Goal: Check status: Check status

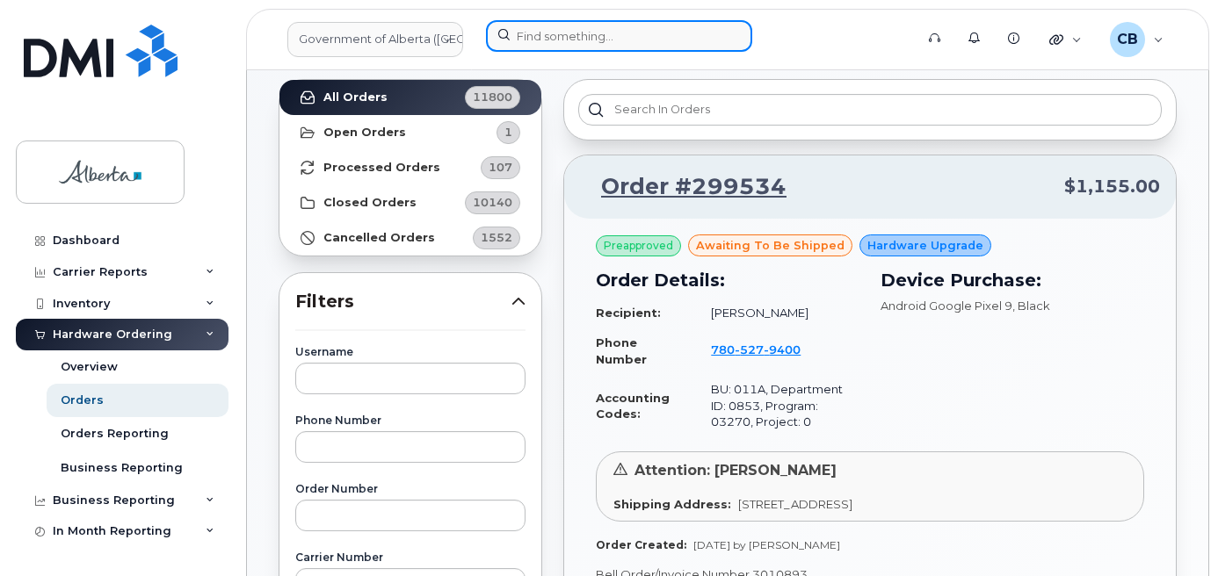
scroll to position [119, 0]
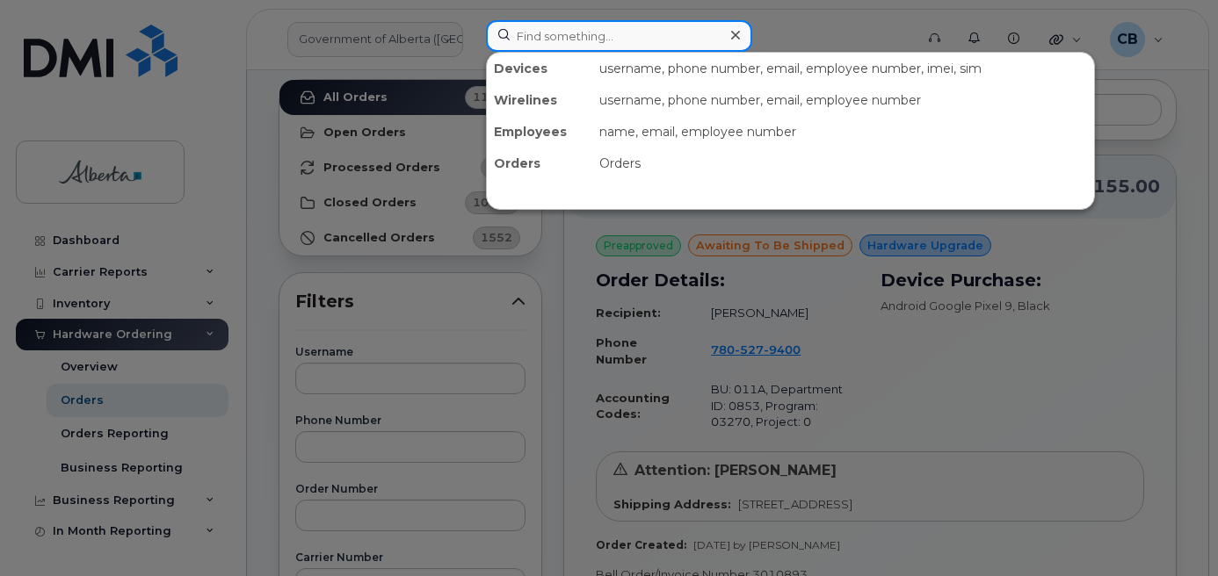
click at [540, 36] on input at bounding box center [619, 36] width 266 height 32
paste input "5873579731"
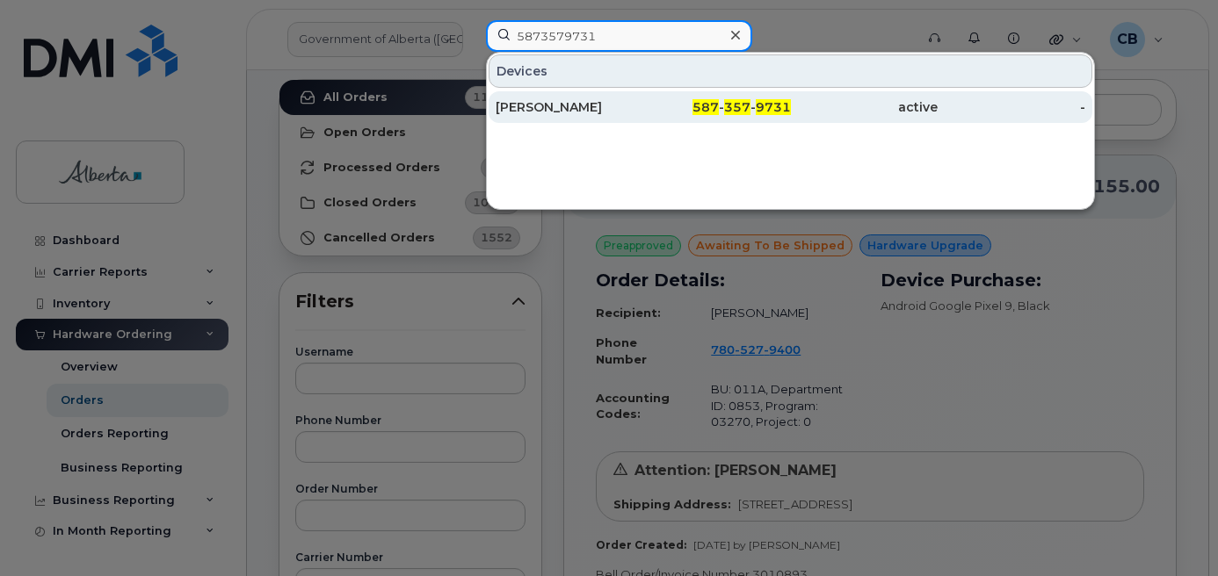
type input "5873579731"
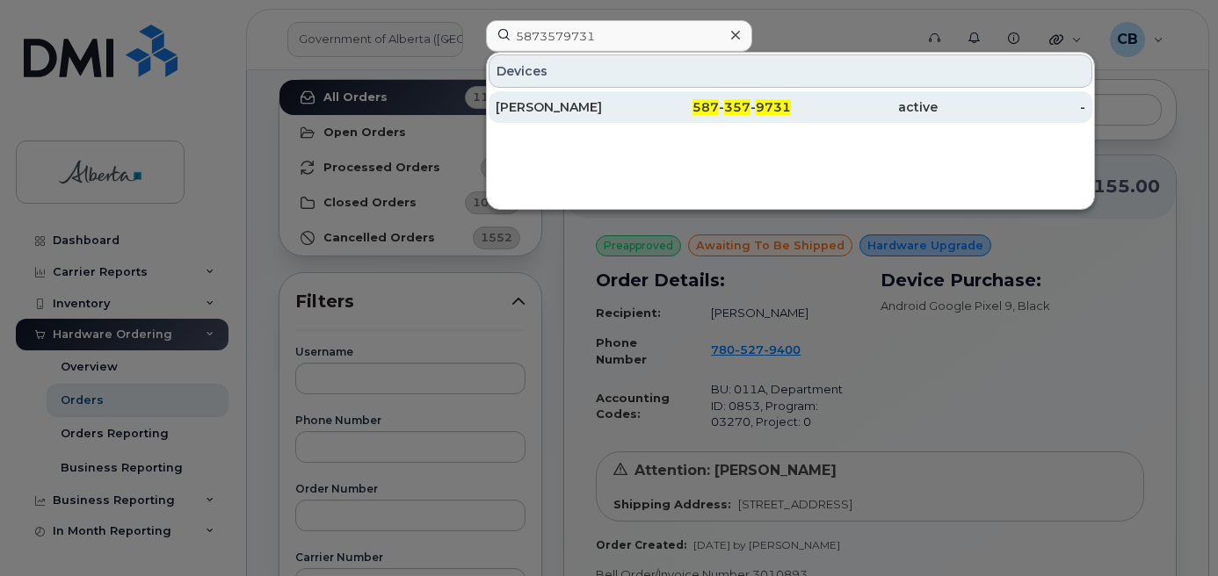
click at [554, 108] on div "[PERSON_NAME]" at bounding box center [570, 107] width 148 height 18
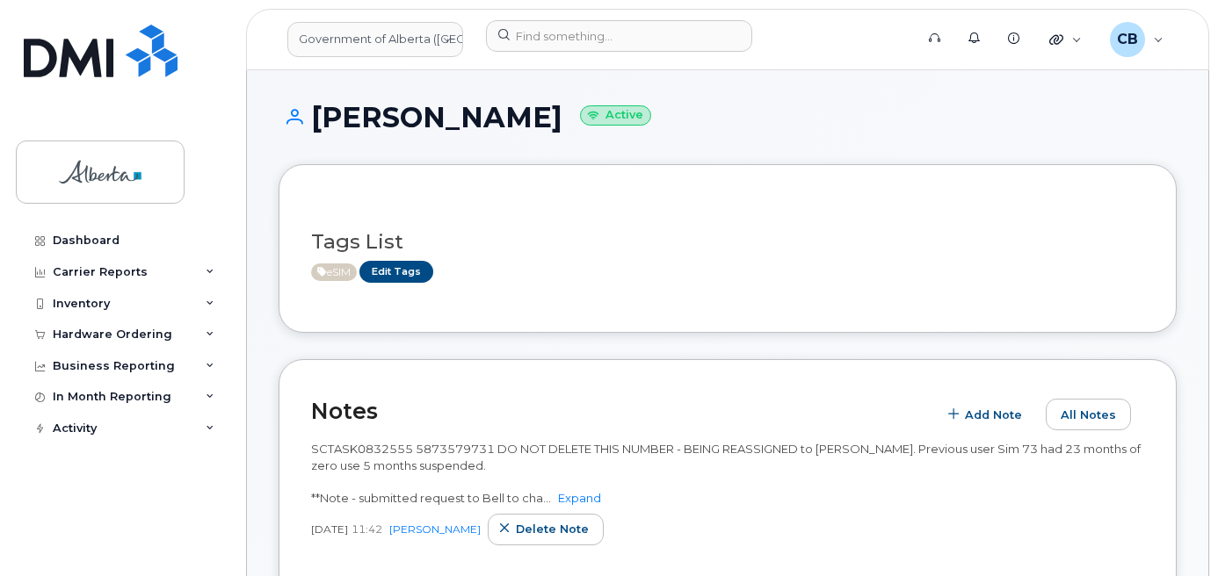
scroll to position [88, 0]
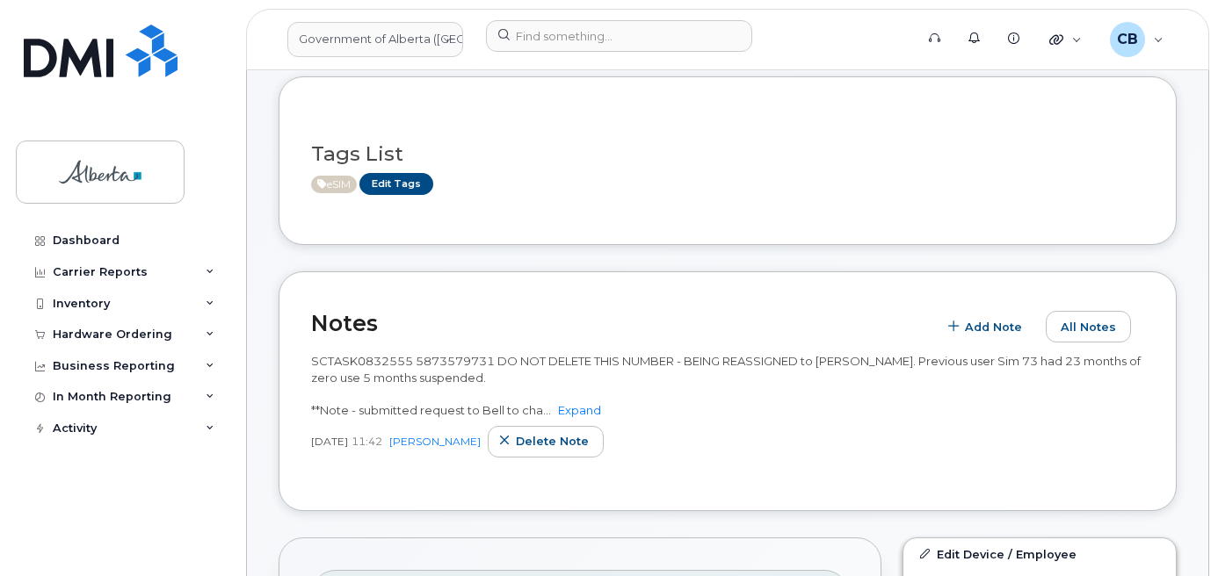
click at [583, 402] on div "SCTASK0832555 5873579731 DO NOT DELETE THIS NUMBER - BEING REASSIGNED to Claire…" at bounding box center [727, 385] width 833 height 65
click at [584, 411] on link "Expand" at bounding box center [579, 410] width 43 height 14
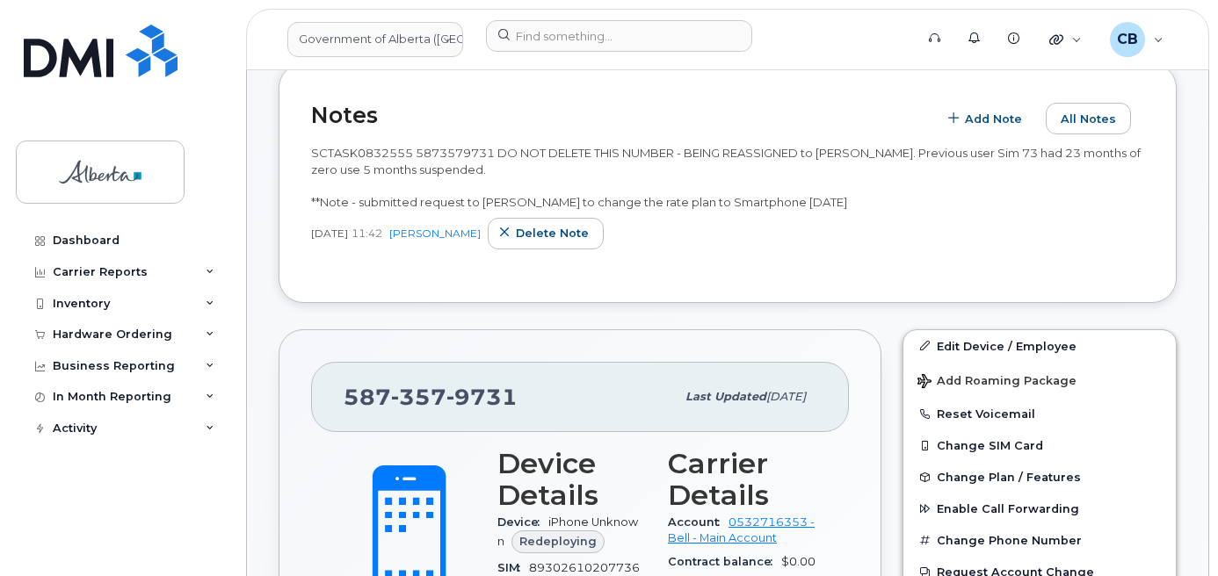
scroll to position [264, 0]
